Goal: Information Seeking & Learning: Check status

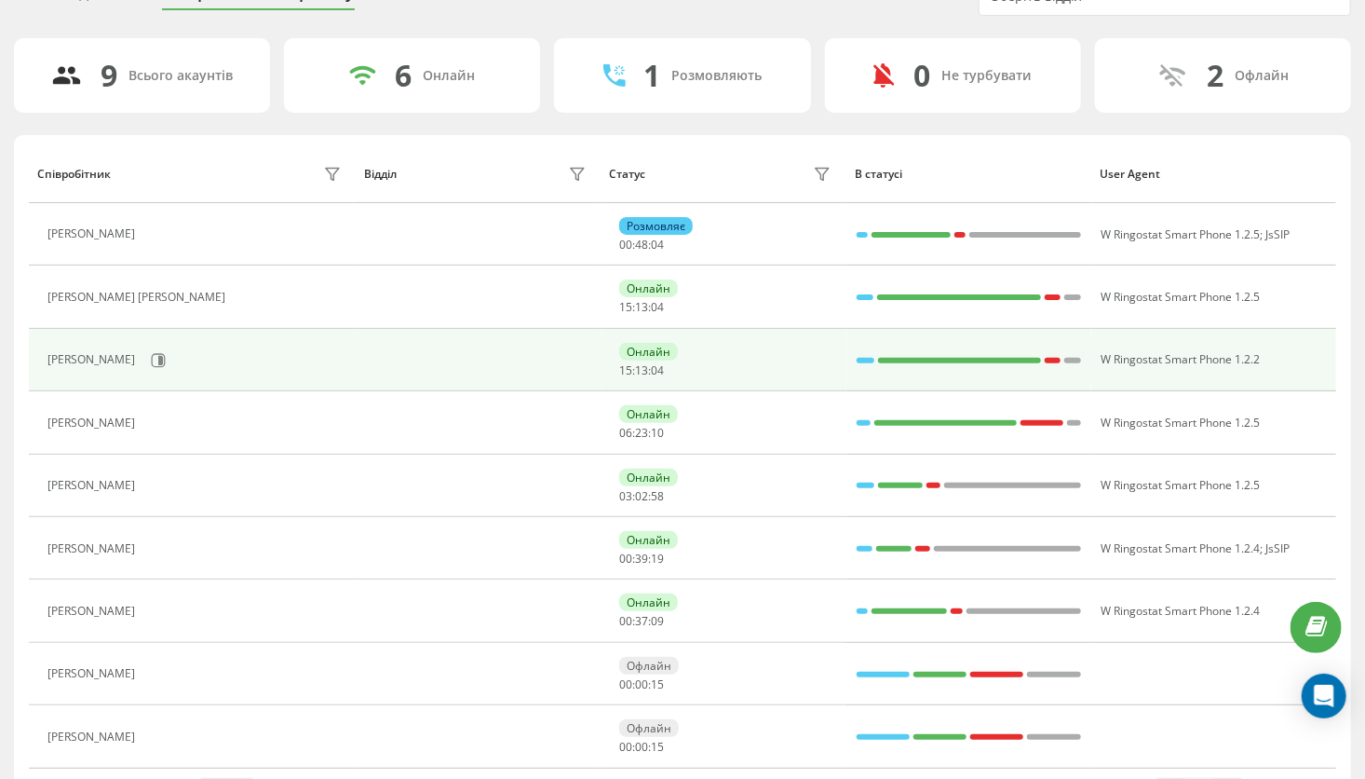
scroll to position [149, 0]
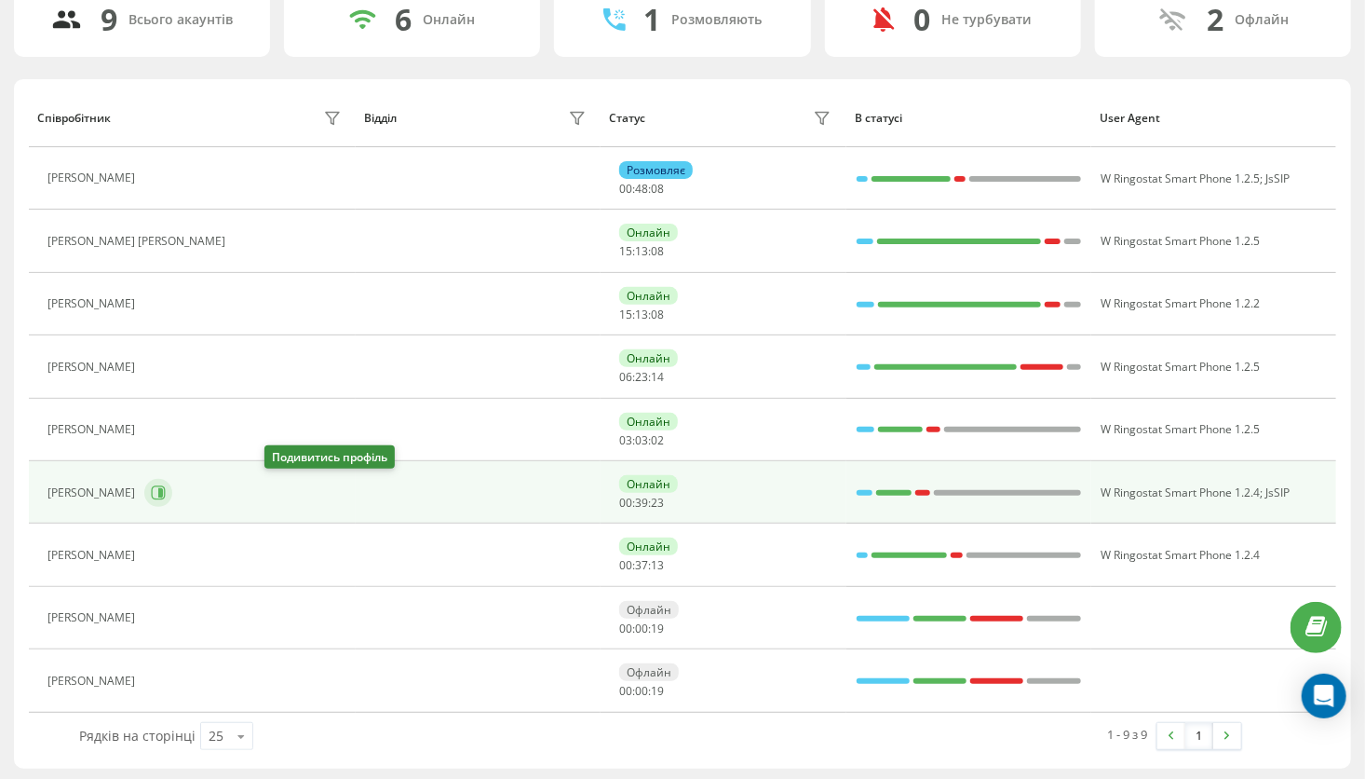
click at [166, 496] on icon at bounding box center [158, 492] width 15 height 15
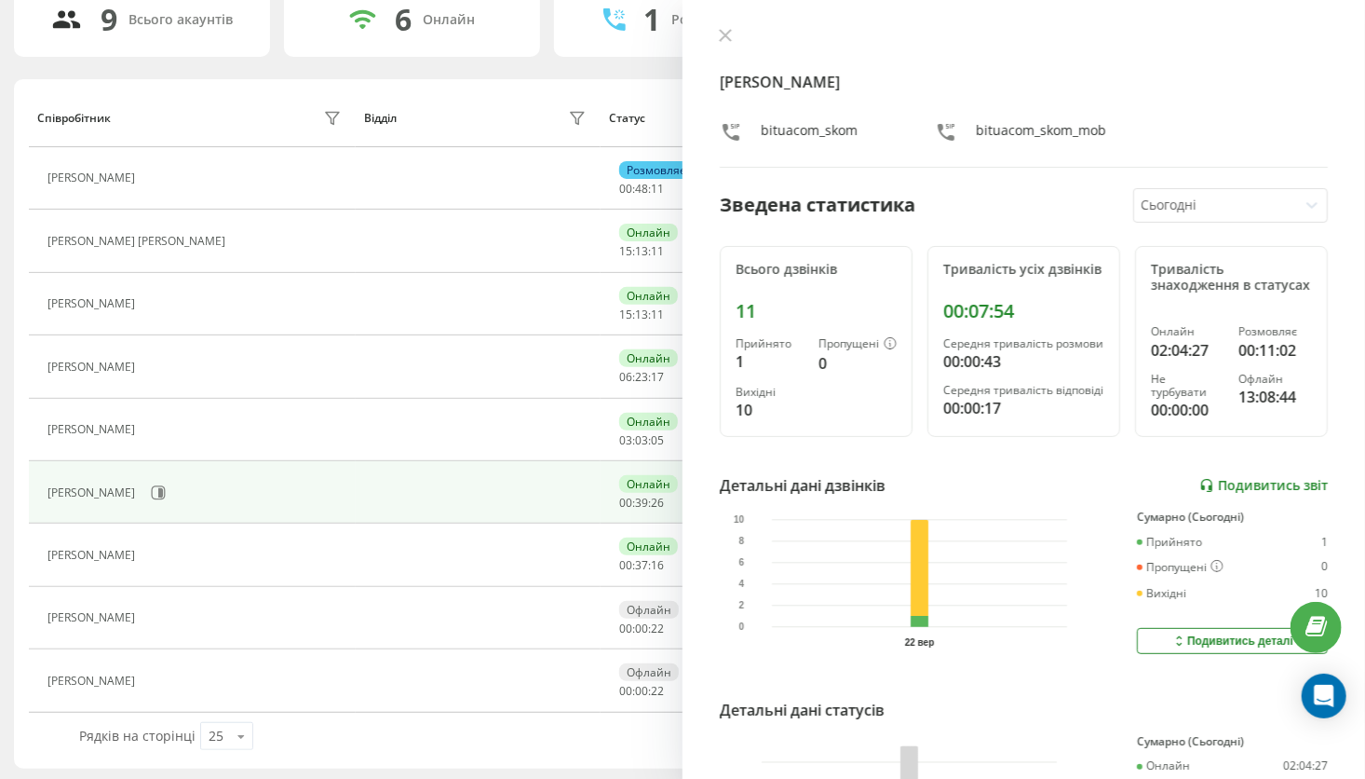
click at [1242, 494] on link "Подивитись звіт" at bounding box center [1264, 486] width 129 height 16
click at [719, 35] on icon at bounding box center [725, 35] width 13 height 13
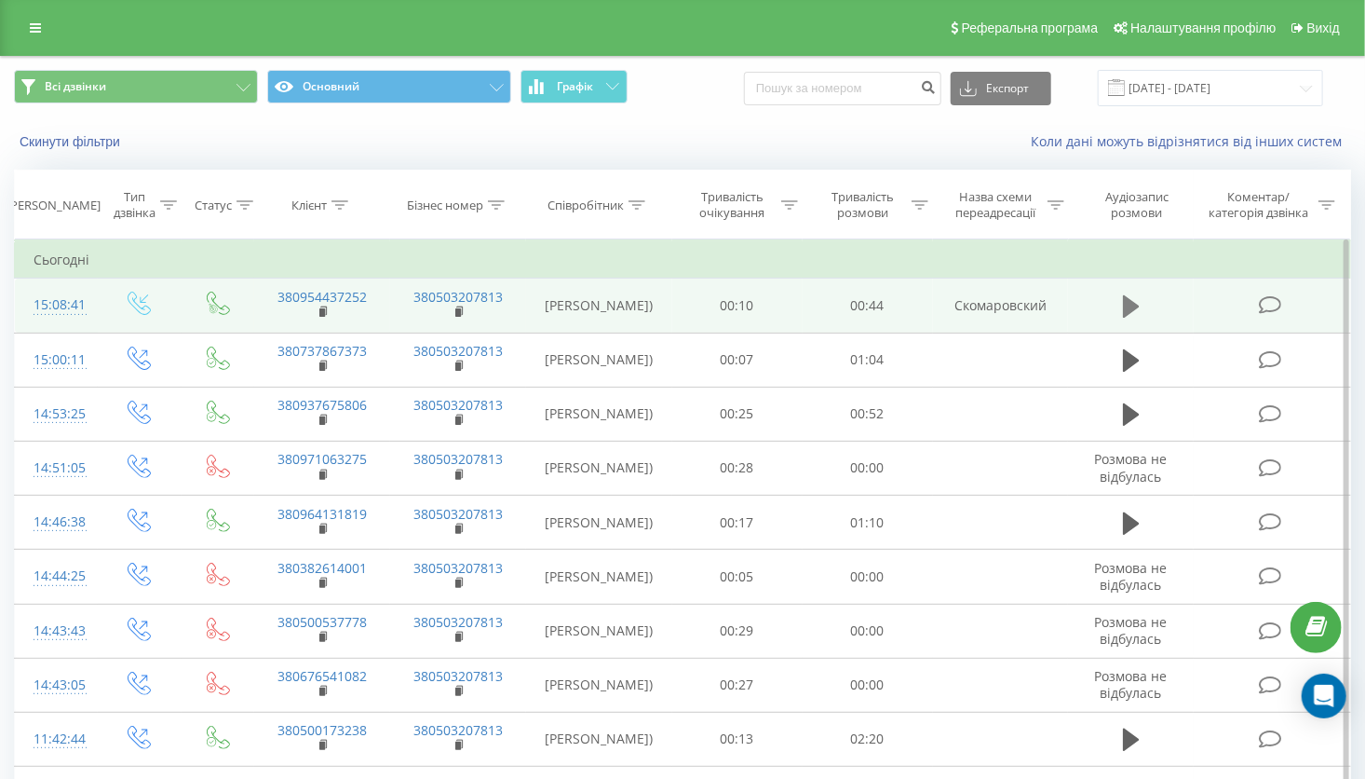
click at [1133, 316] on icon at bounding box center [1131, 306] width 17 height 22
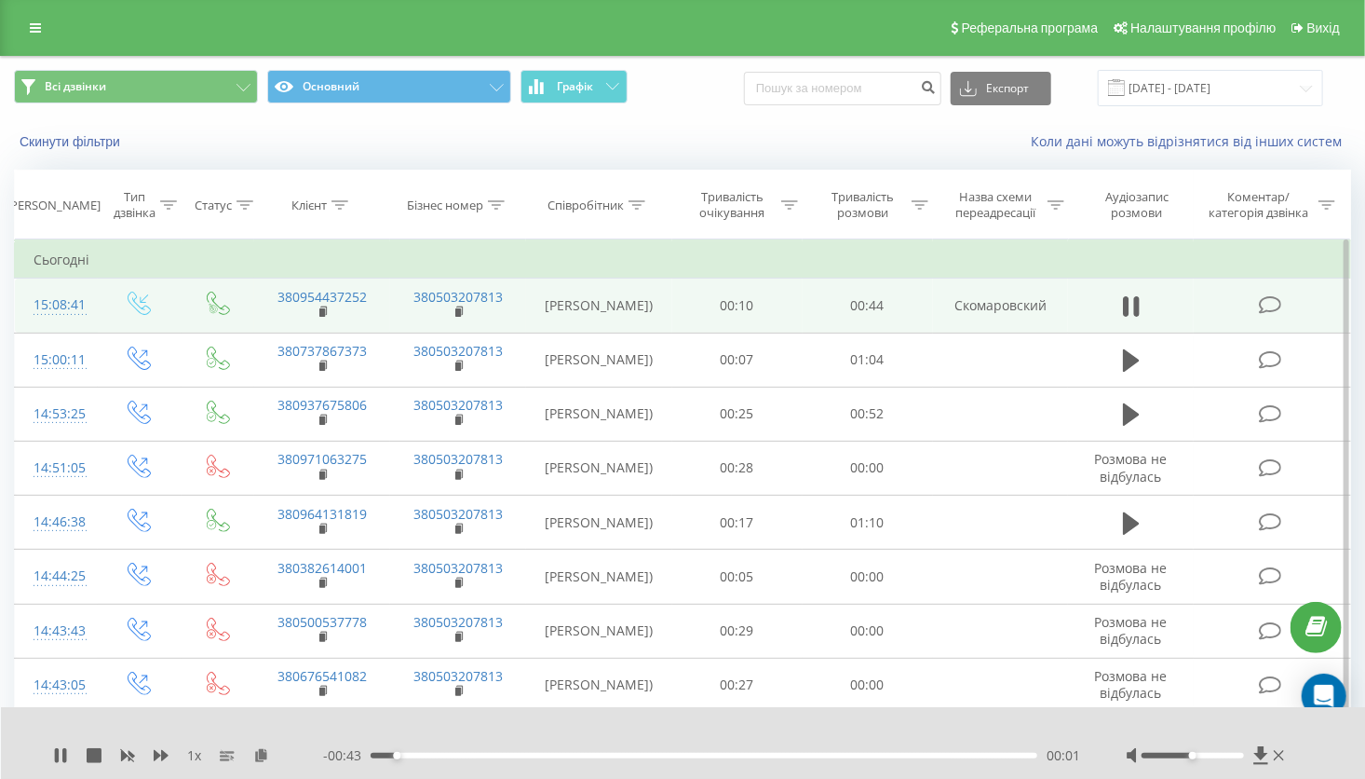
click at [459, 759] on div "- 00:43 00:01 00:01" at bounding box center [701, 755] width 757 height 19
click at [463, 756] on div "00:02" at bounding box center [704, 756] width 667 height 6
drag, startPoint x: 580, startPoint y: 753, endPoint x: 593, endPoint y: 753, distance: 13.0
click at [582, 753] on div "00:14" at bounding box center [704, 756] width 667 height 6
drag, startPoint x: 668, startPoint y: 756, endPoint x: 689, endPoint y: 756, distance: 21.4
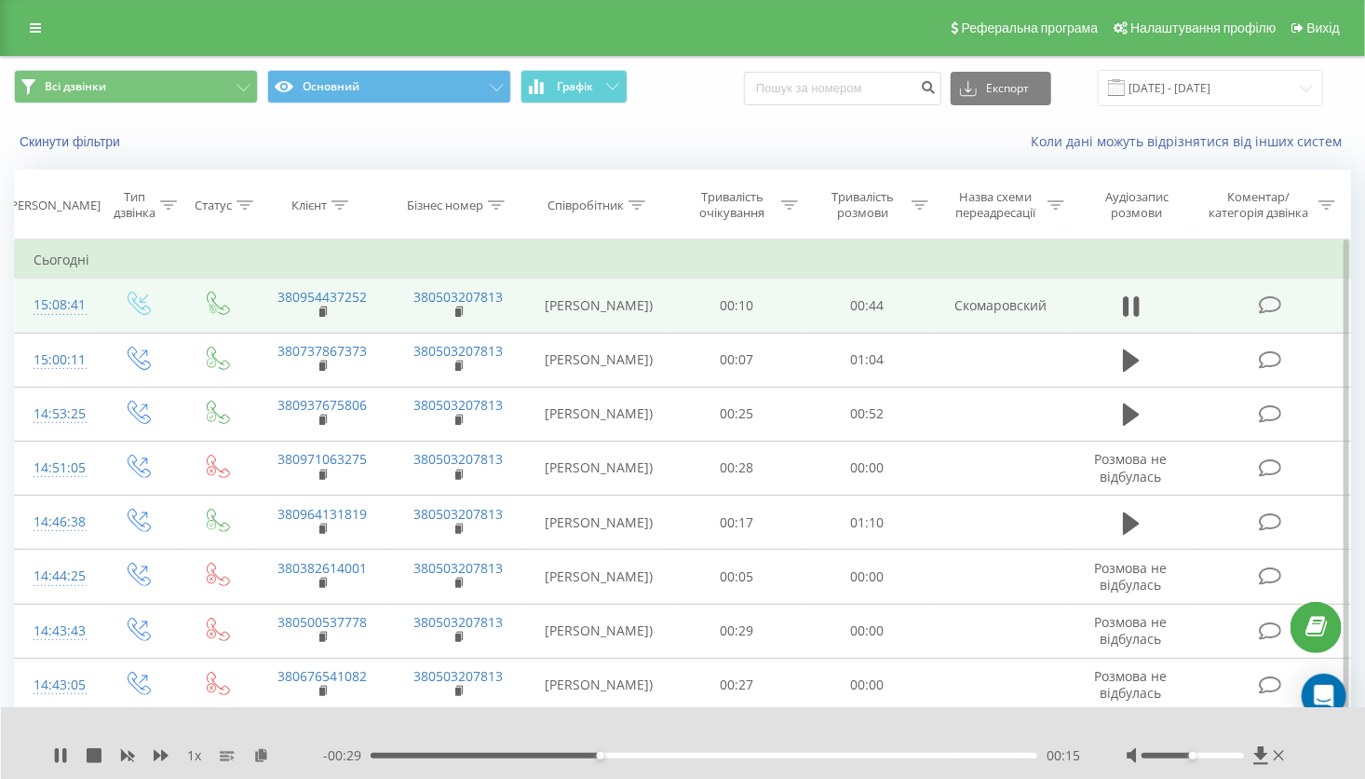
click at [683, 756] on div "00:15" at bounding box center [704, 756] width 667 height 6
click at [97, 759] on icon at bounding box center [94, 755] width 15 height 15
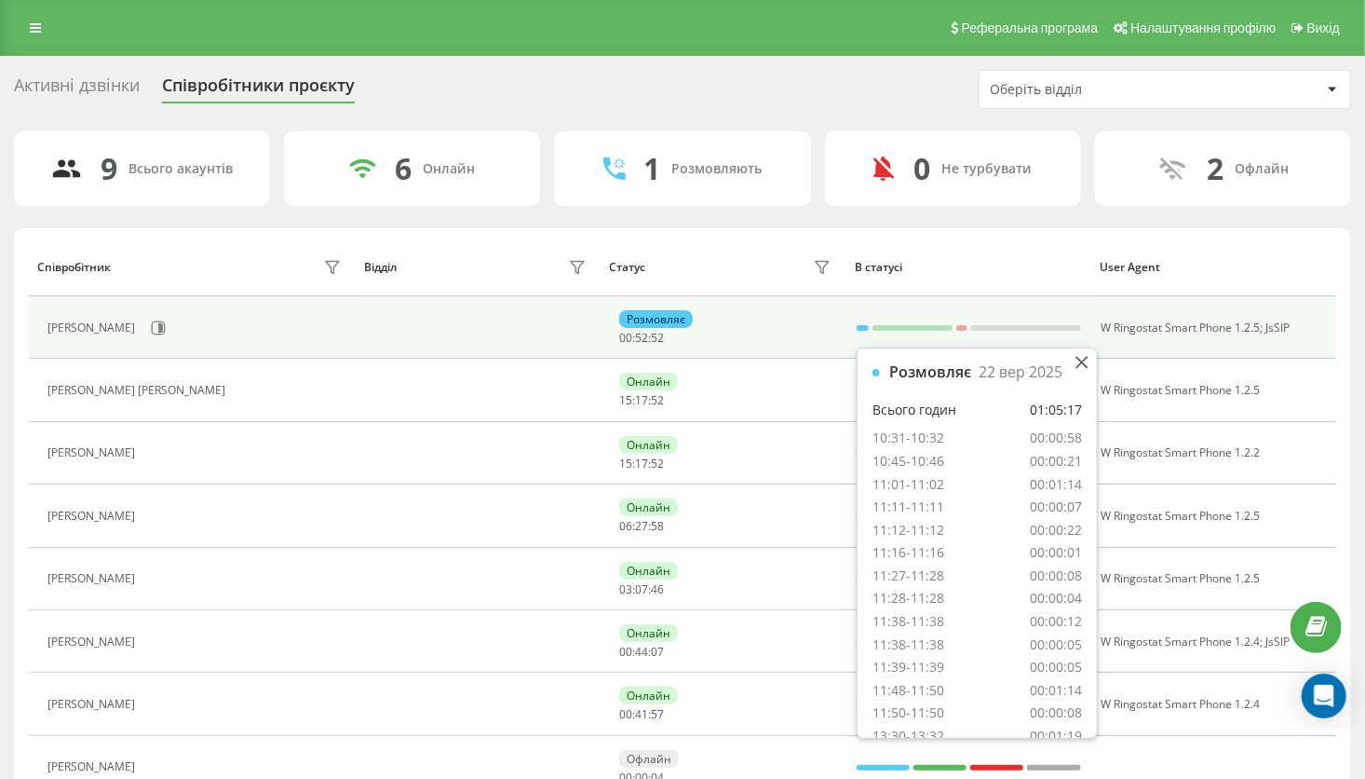
click at [857, 329] on div at bounding box center [863, 328] width 12 height 24
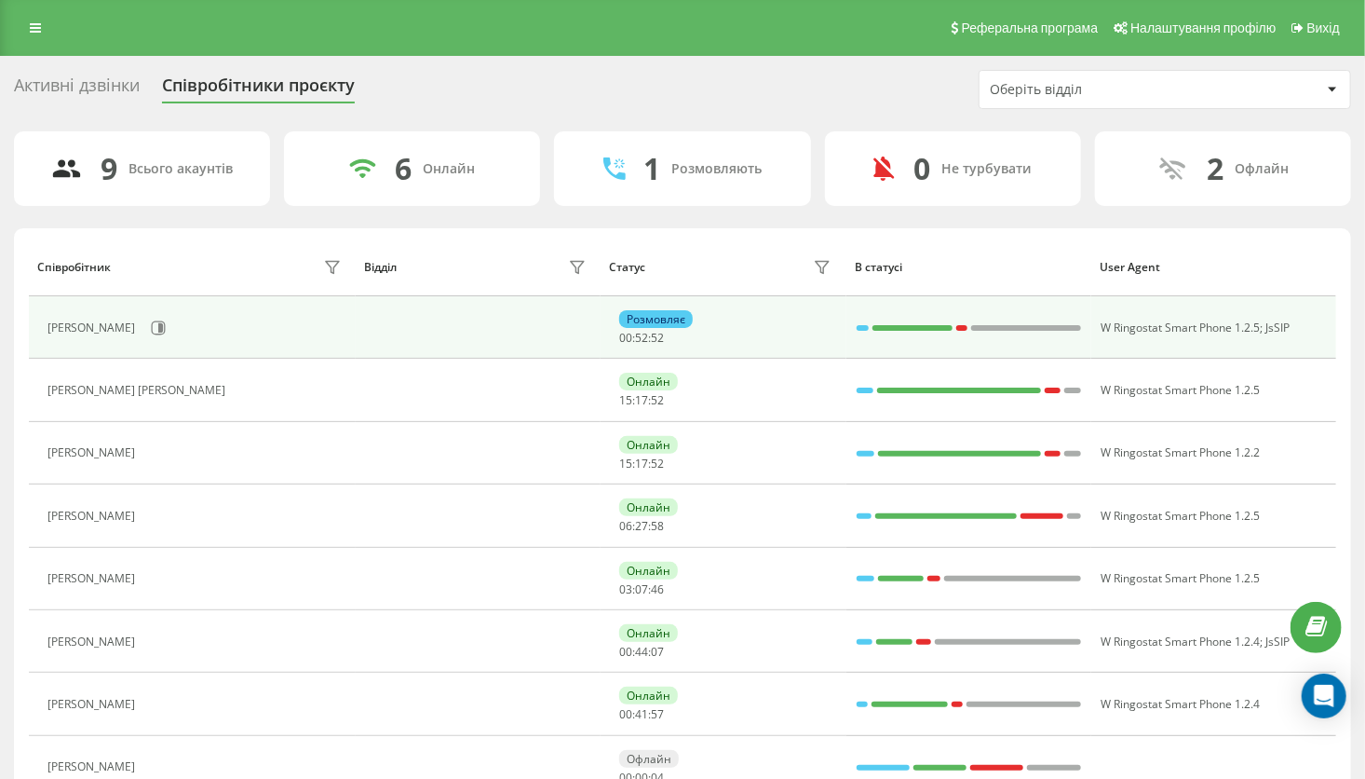
click at [857, 329] on div at bounding box center [863, 328] width 12 height 24
click at [163, 330] on icon at bounding box center [160, 327] width 5 height 9
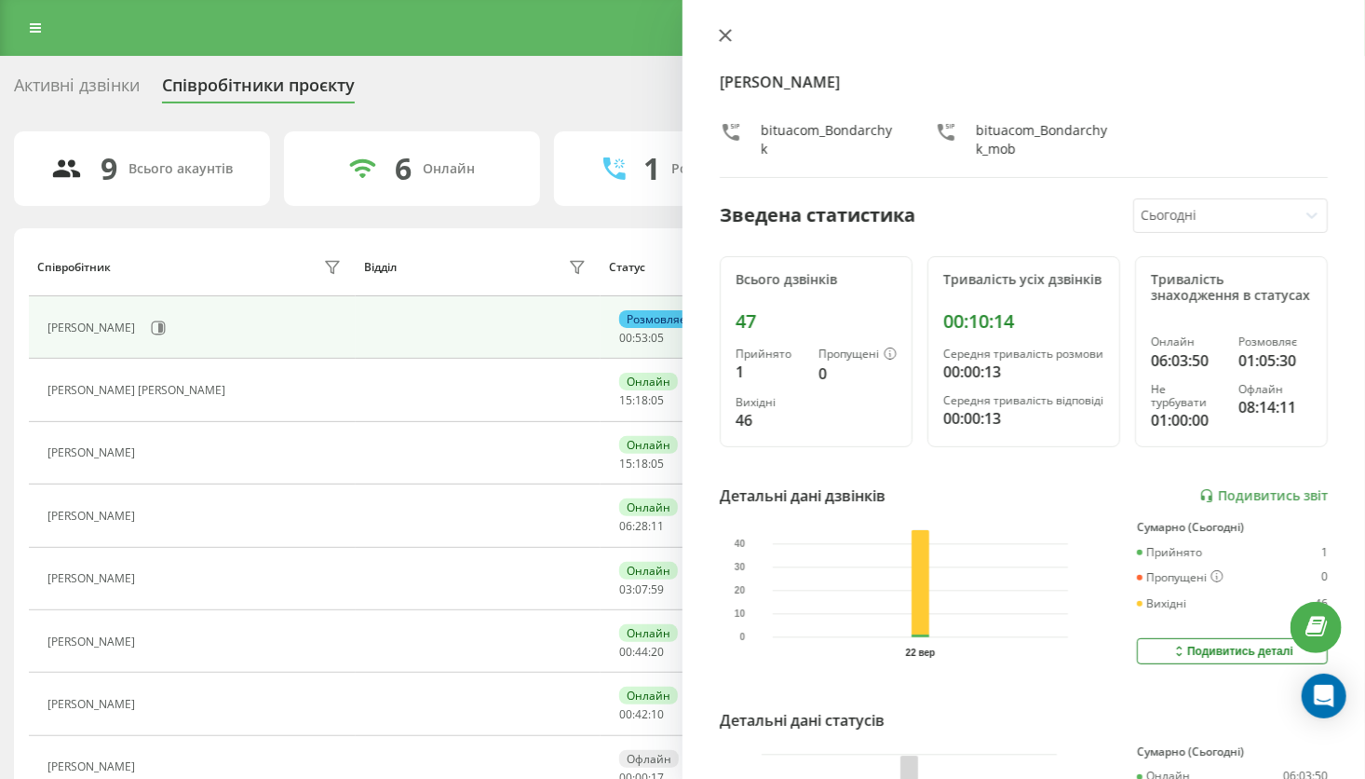
click at [721, 39] on icon at bounding box center [725, 35] width 11 height 11
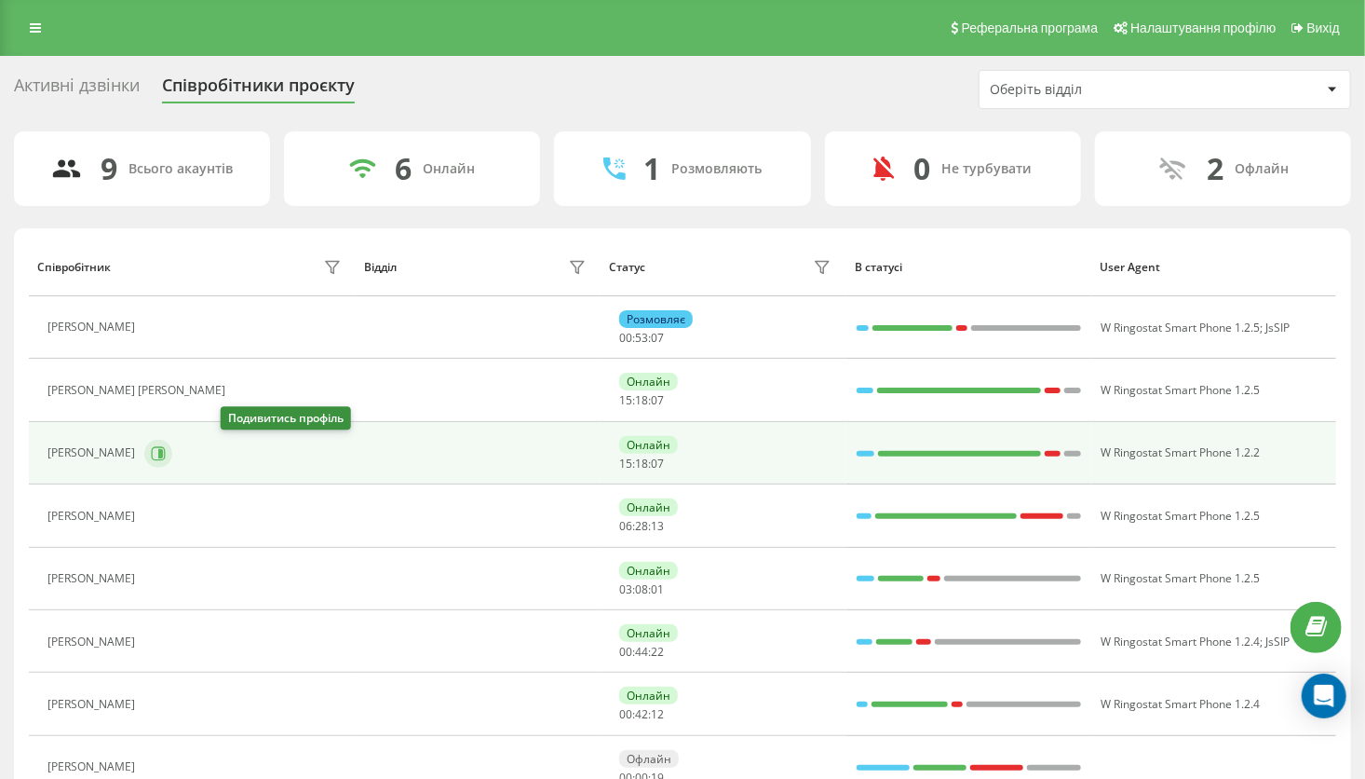
click at [166, 451] on icon at bounding box center [158, 453] width 15 height 15
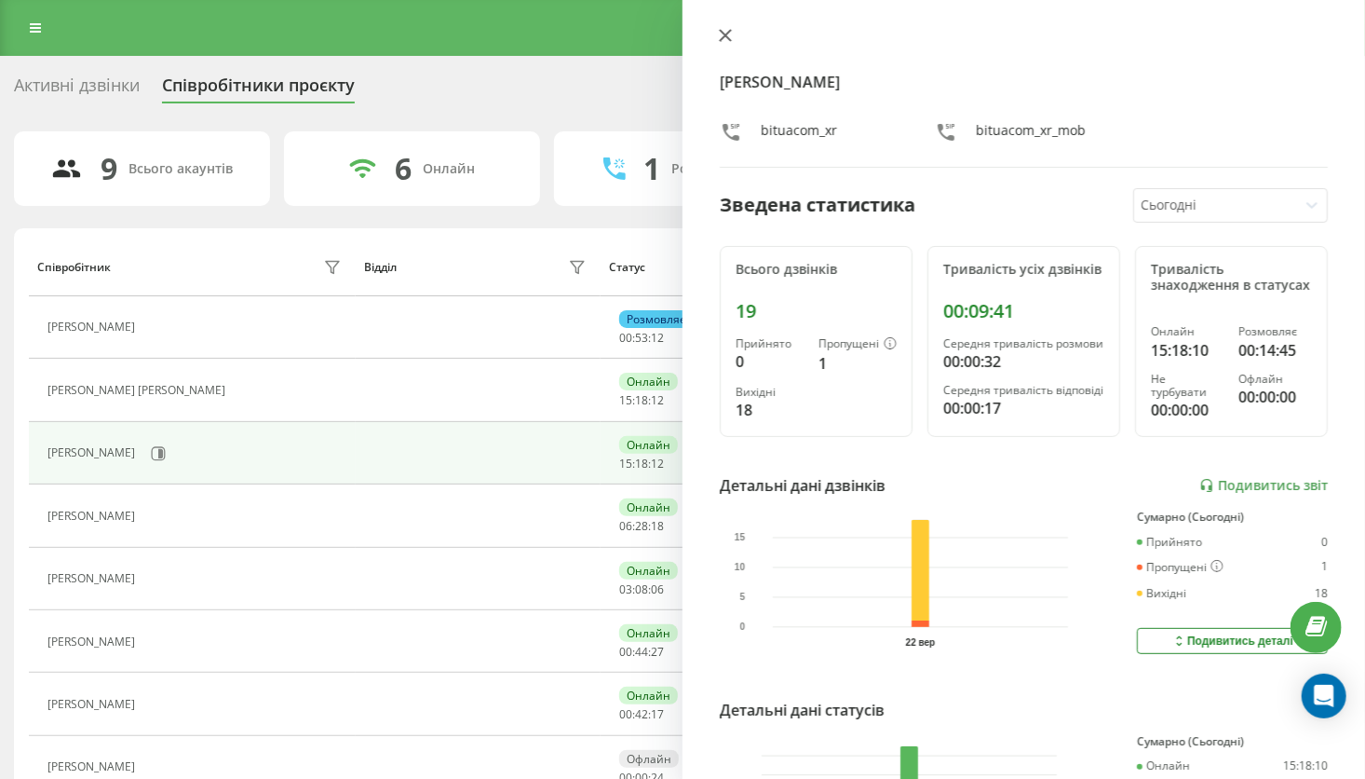
click at [731, 36] on icon at bounding box center [725, 35] width 13 height 13
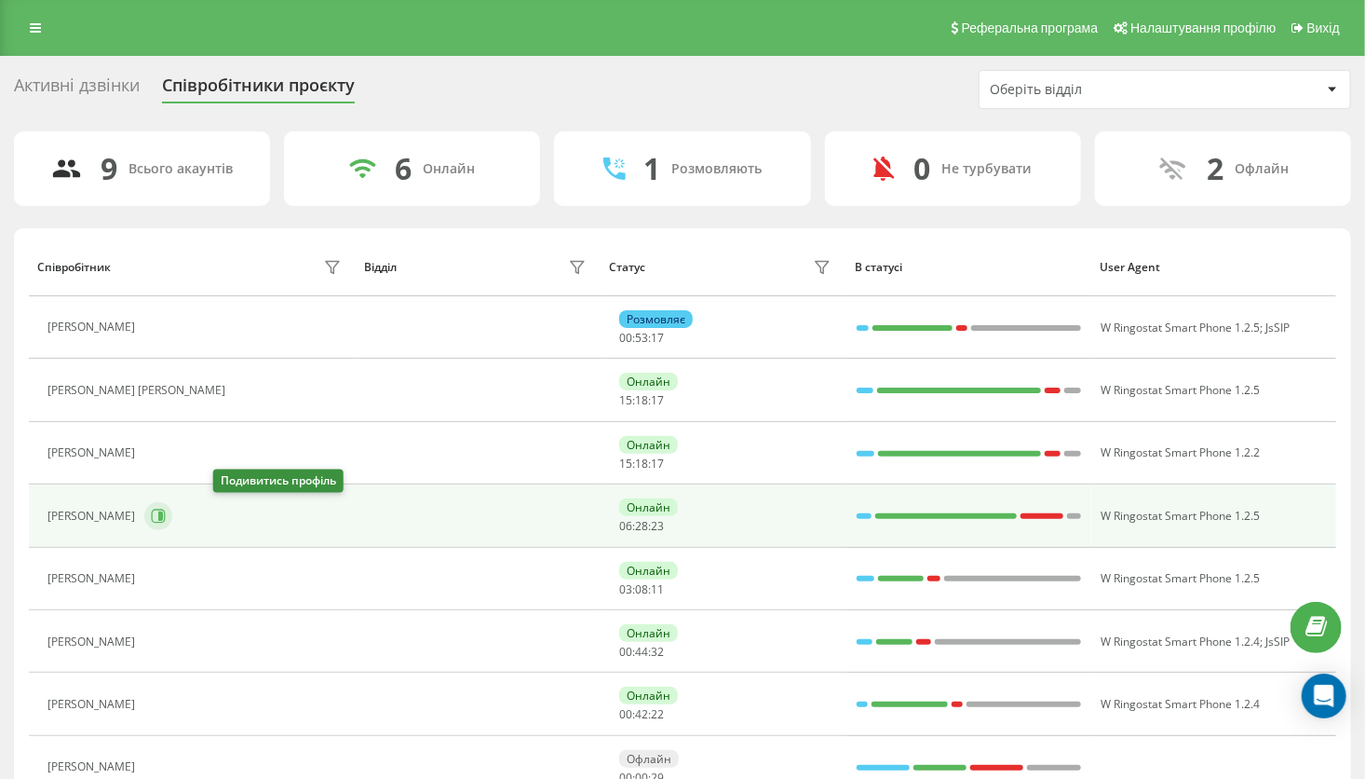
click at [166, 514] on icon at bounding box center [158, 515] width 15 height 15
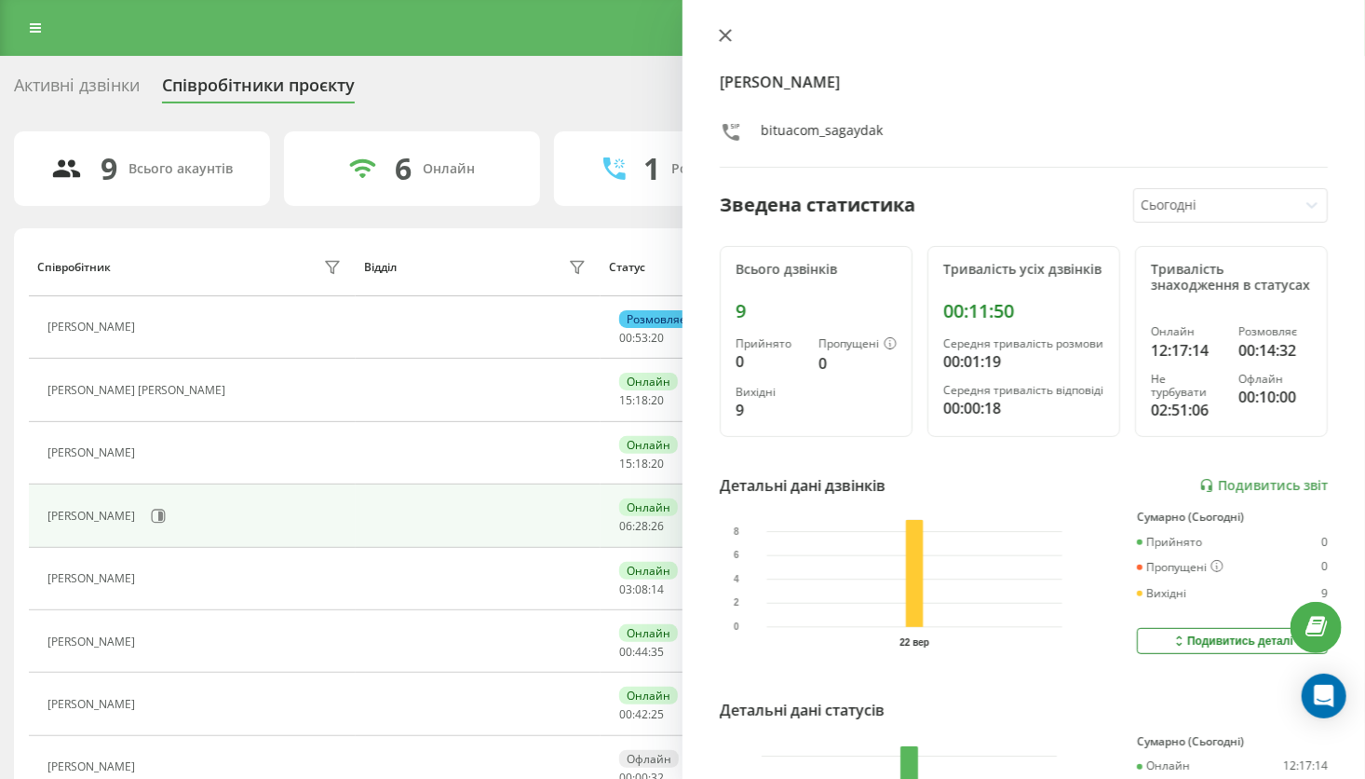
click at [727, 33] on icon at bounding box center [725, 35] width 11 height 11
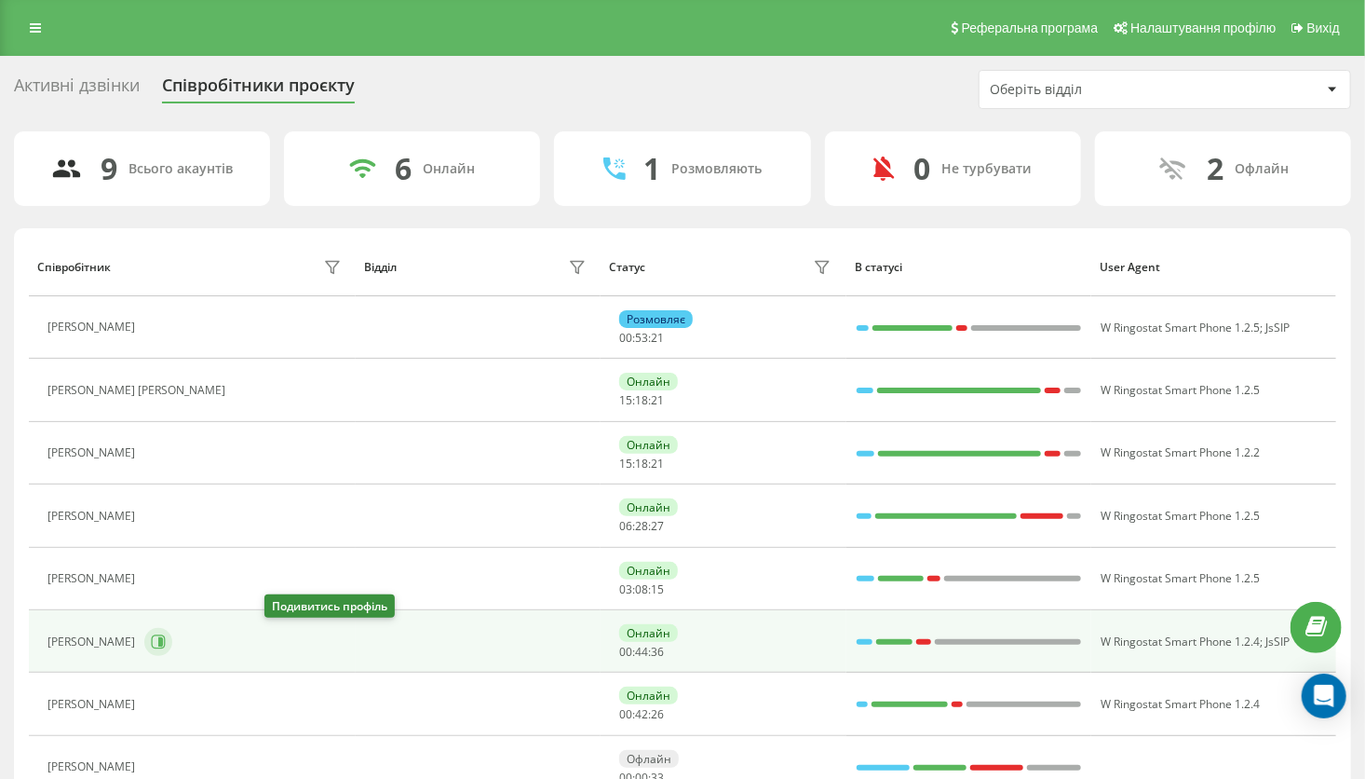
click at [163, 644] on icon at bounding box center [160, 641] width 5 height 9
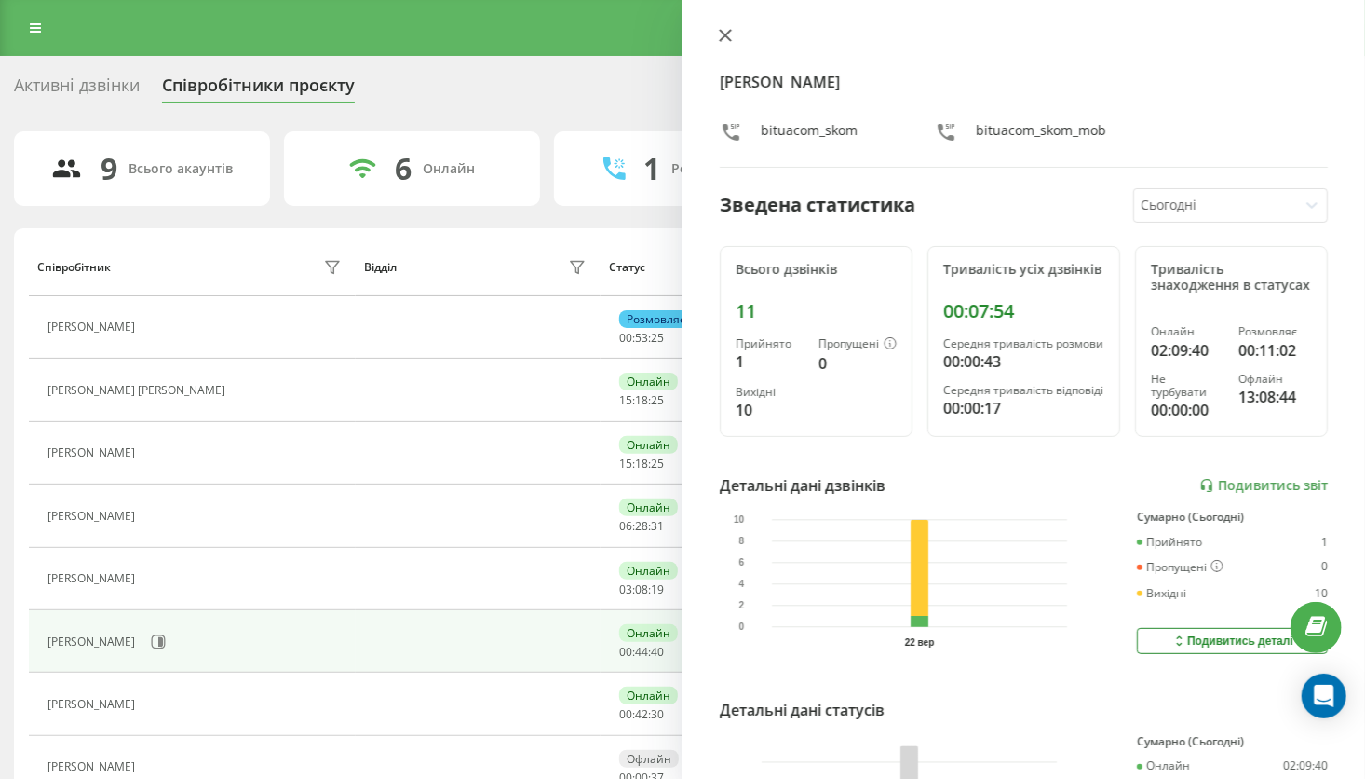
click at [724, 38] on icon at bounding box center [725, 35] width 11 height 11
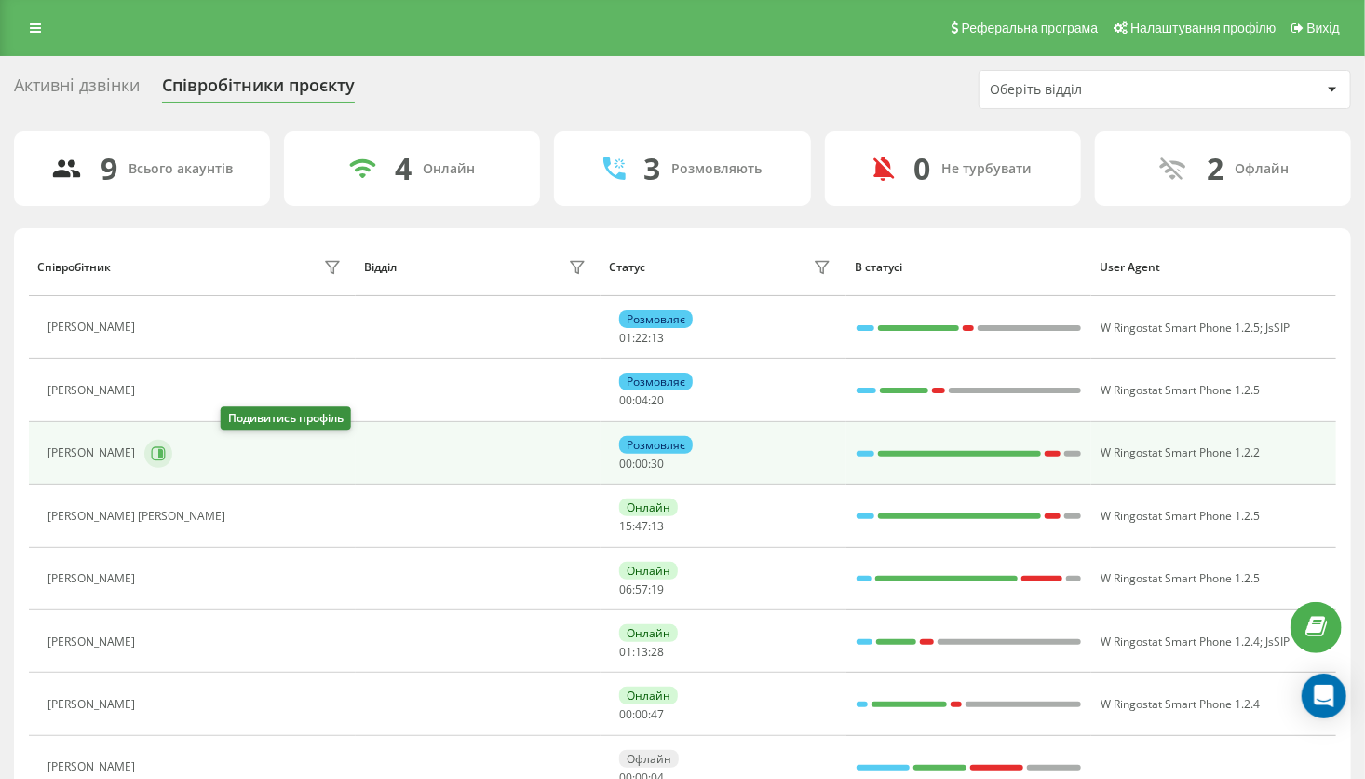
click at [166, 451] on icon at bounding box center [158, 453] width 15 height 15
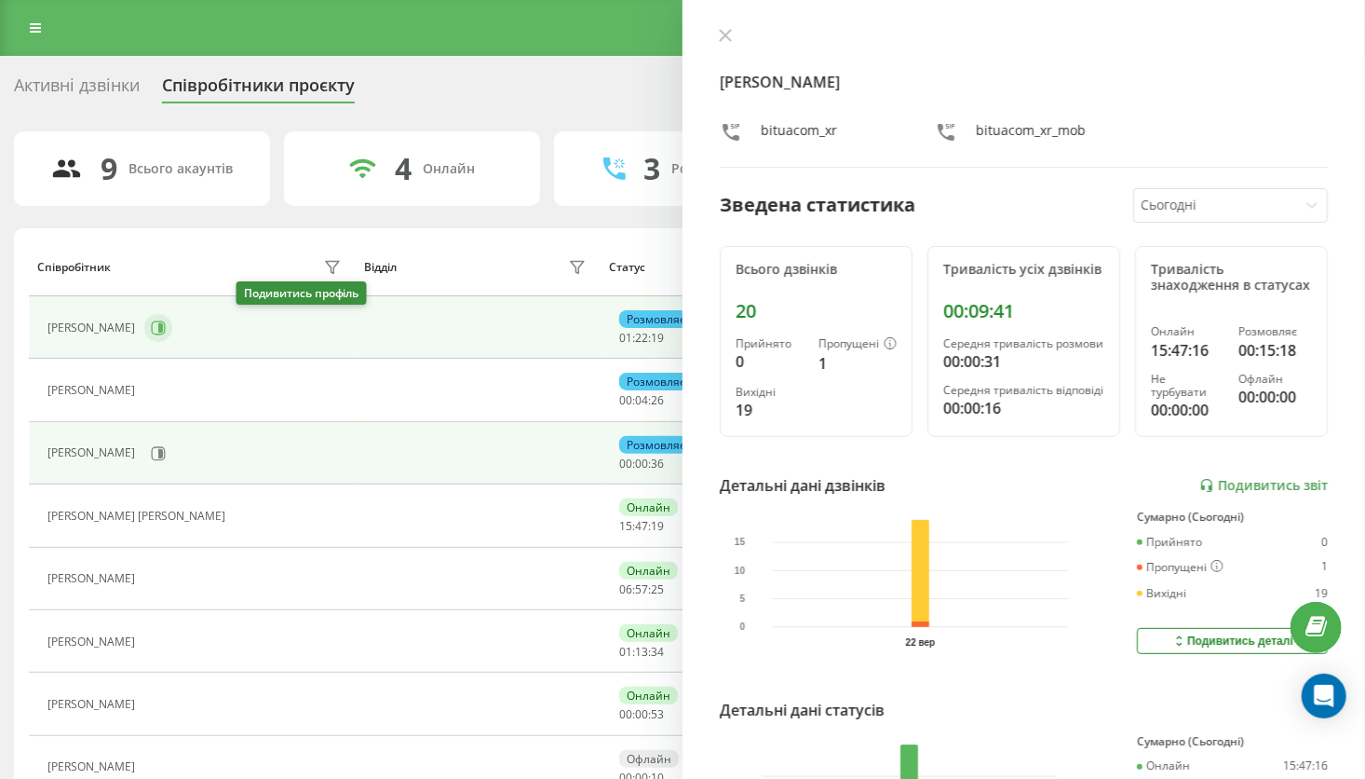
click at [166, 329] on icon at bounding box center [158, 327] width 15 height 15
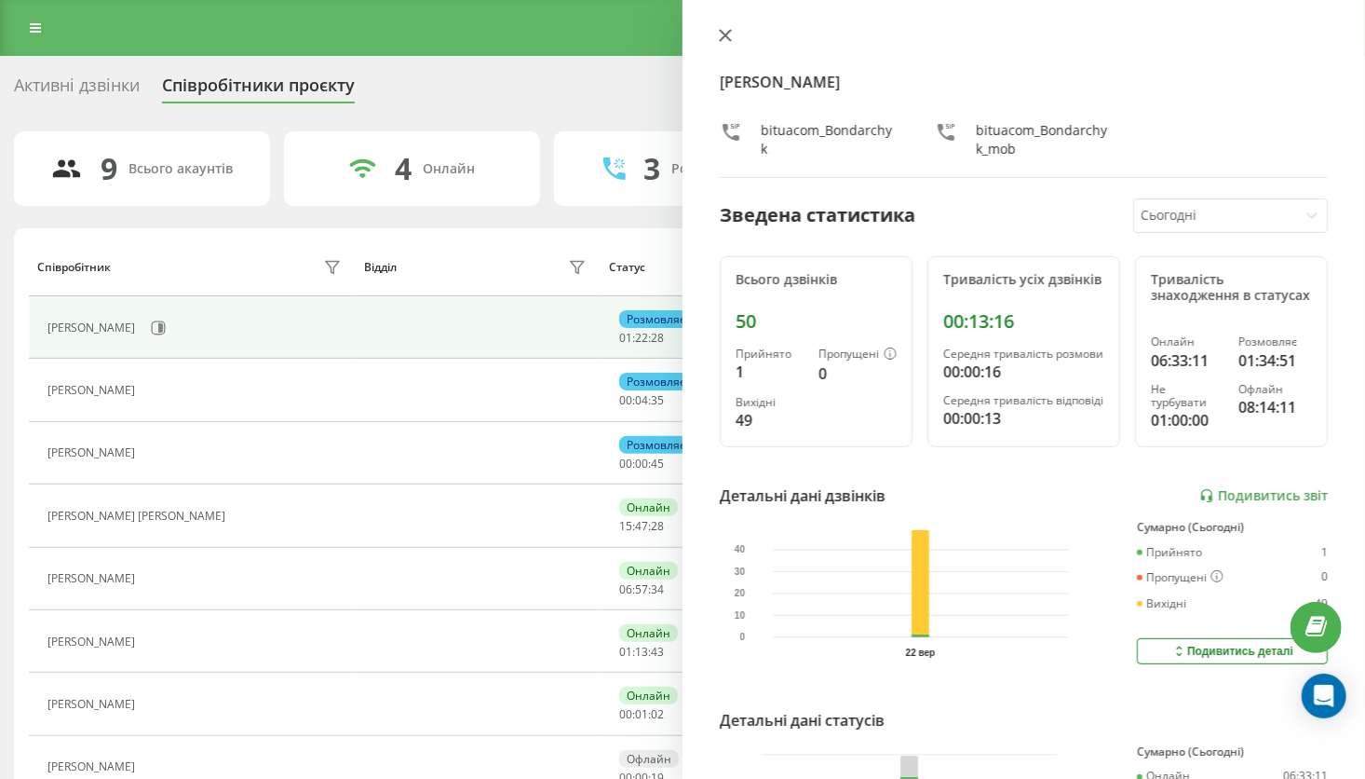
click at [731, 41] on icon at bounding box center [725, 35] width 11 height 11
